Goal: Transaction & Acquisition: Purchase product/service

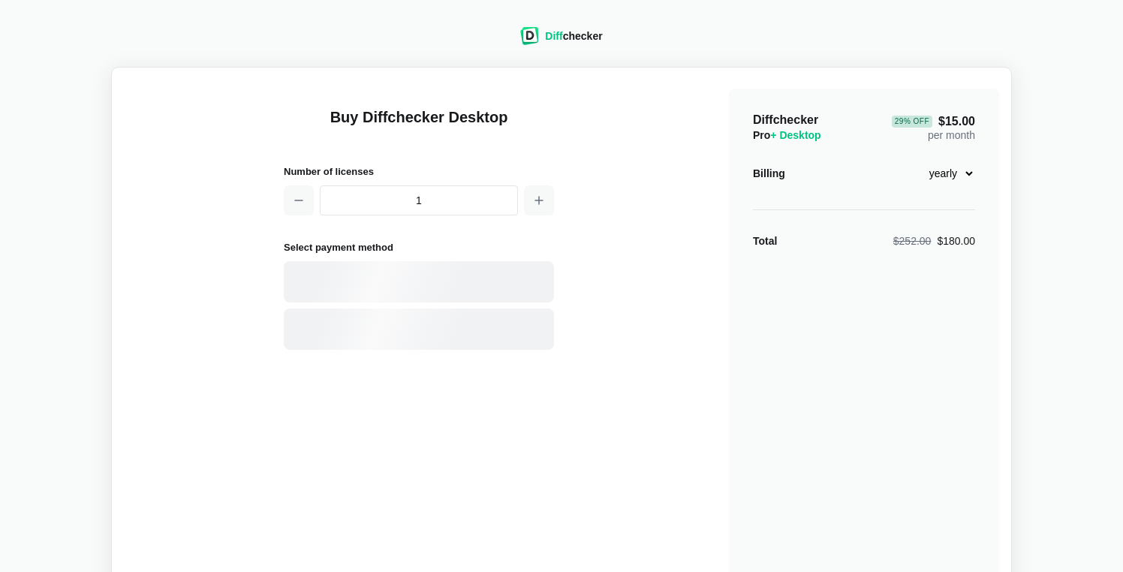
select select "desktop-monthly-21"
click option "monthly" at bounding box center [0, 0] width 0 height 0
click at [405, 276] on div "Card" at bounding box center [445, 282] width 203 height 15
select select "[GEOGRAPHIC_DATA]"
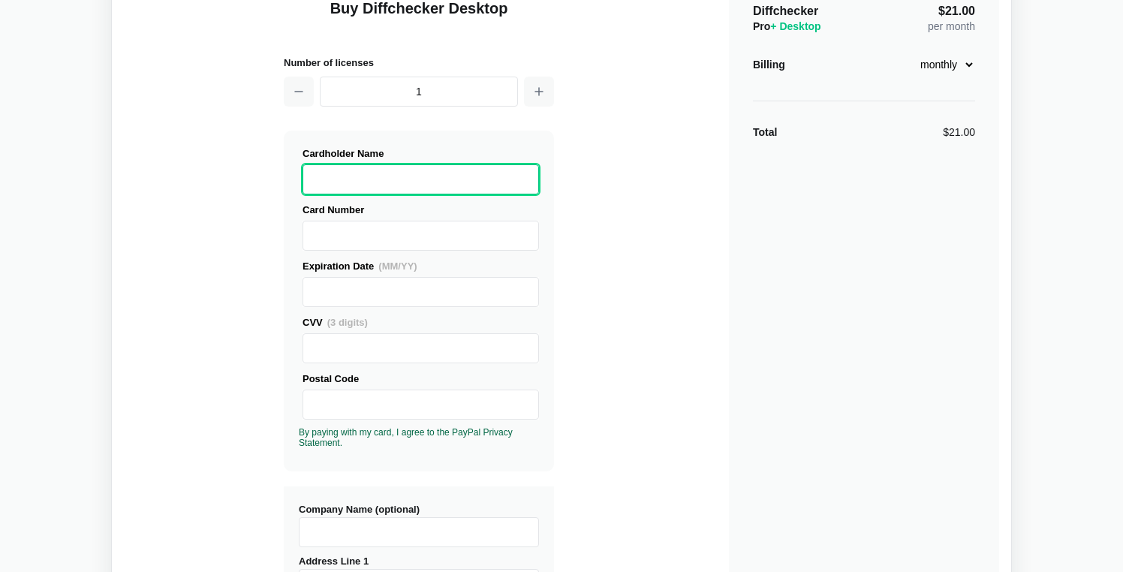
scroll to position [112, 0]
